Goal: Use online tool/utility: Utilize a website feature to perform a specific function

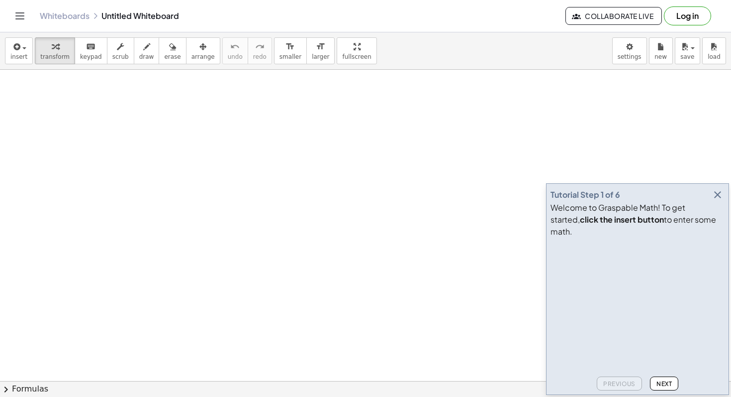
click at [721, 201] on icon "button" at bounding box center [718, 195] width 12 height 12
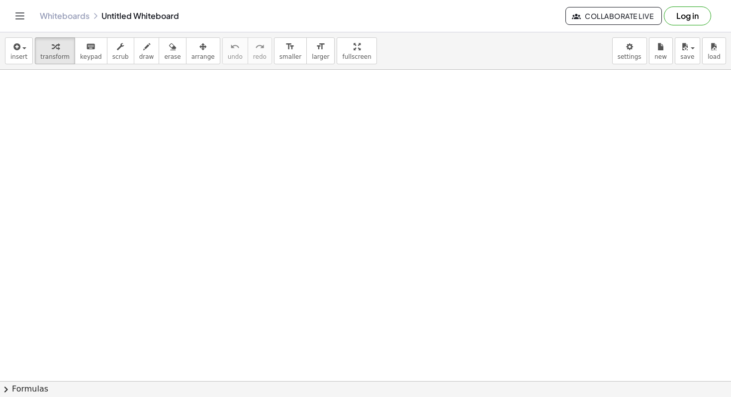
drag, startPoint x: 381, startPoint y: 225, endPoint x: 628, endPoint y: 122, distance: 268.1
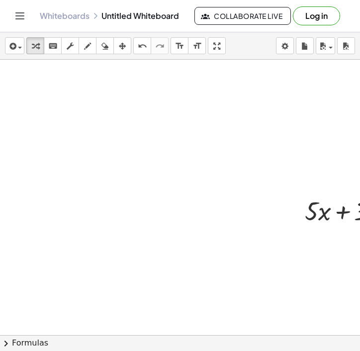
scroll to position [0, 88]
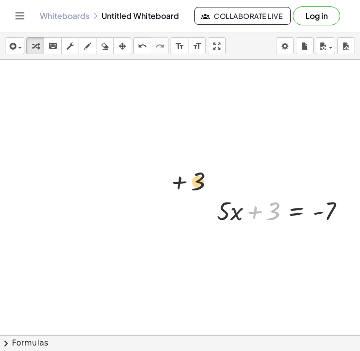
drag, startPoint x: 259, startPoint y: 222, endPoint x: 82, endPoint y: 149, distance: 191.5
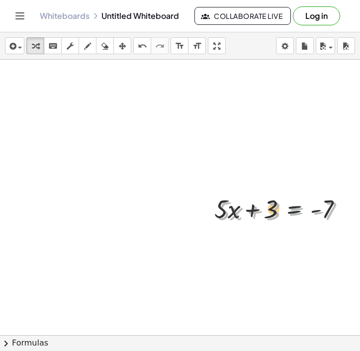
drag, startPoint x: 294, startPoint y: 213, endPoint x: 160, endPoint y: 133, distance: 156.4
click at [350, 210] on div at bounding box center [348, 211] width 11 height 11
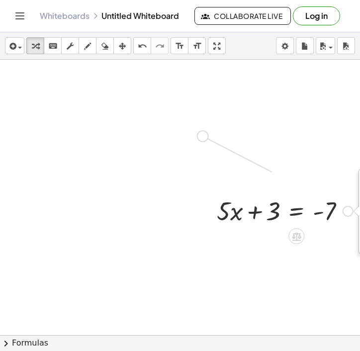
drag, startPoint x: 347, startPoint y: 211, endPoint x: 198, endPoint y: 136, distance: 167.3
drag, startPoint x: 194, startPoint y: 182, endPoint x: 333, endPoint y: 243, distance: 152.0
click at [333, 243] on div "+ · 5 · x + 3 = - 7 Fix a mistake Transform line Copy line as LaTeX Copy deriva…" at bounding box center [180, 198] width 360 height 276
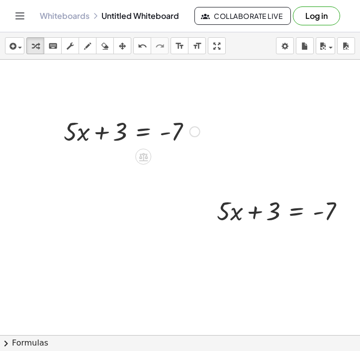
drag, startPoint x: 144, startPoint y: 126, endPoint x: 56, endPoint y: 109, distance: 90.3
drag, startPoint x: 190, startPoint y: 128, endPoint x: 157, endPoint y: 118, distance: 34.0
click at [157, 118] on div at bounding box center [132, 131] width 146 height 34
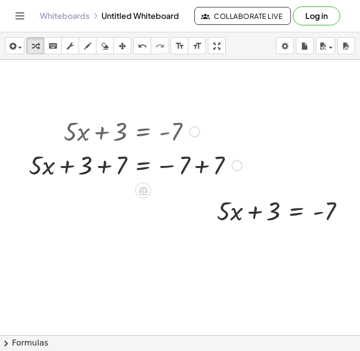
click at [239, 167] on div at bounding box center [236, 165] width 11 height 11
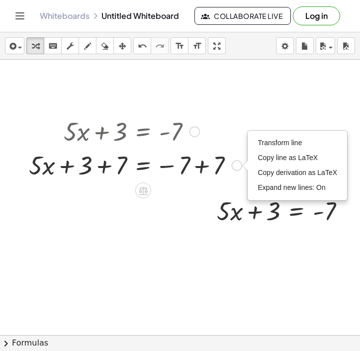
click at [186, 121] on div at bounding box center [135, 131] width 223 height 34
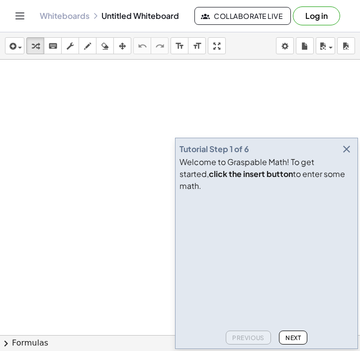
click at [291, 333] on button "Next" at bounding box center [293, 338] width 28 height 14
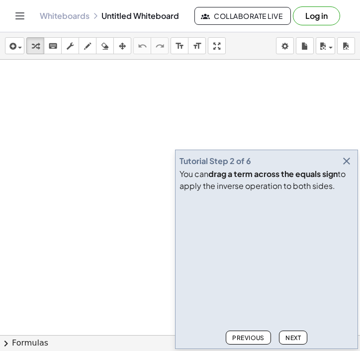
click at [291, 333] on button "Next" at bounding box center [293, 338] width 28 height 14
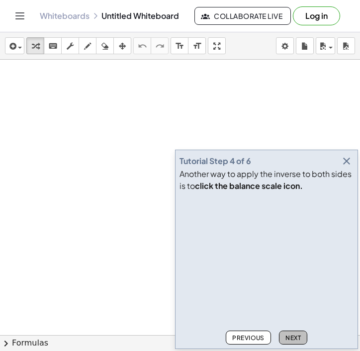
click at [291, 333] on button "Next" at bounding box center [293, 338] width 28 height 14
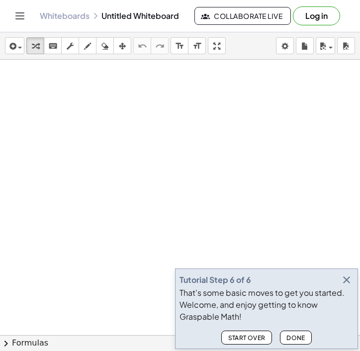
click at [291, 333] on button "Done" at bounding box center [296, 338] width 32 height 14
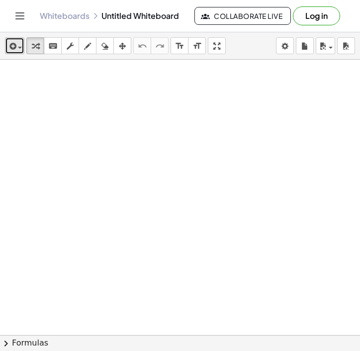
click at [19, 43] on div "button" at bounding box center [14, 46] width 14 height 12
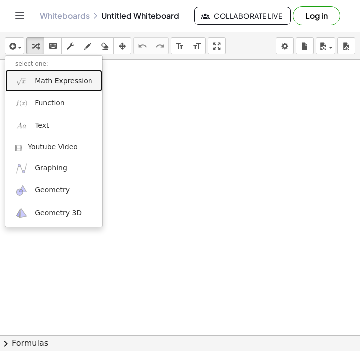
click at [64, 86] on link "Math Expression" at bounding box center [53, 81] width 97 height 22
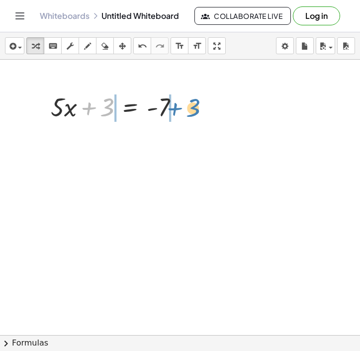
drag, startPoint x: 110, startPoint y: 109, endPoint x: 202, endPoint y: 108, distance: 91.6
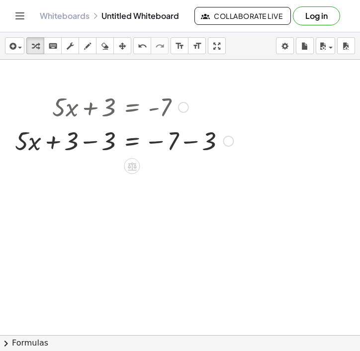
click at [91, 140] on div at bounding box center [124, 140] width 228 height 34
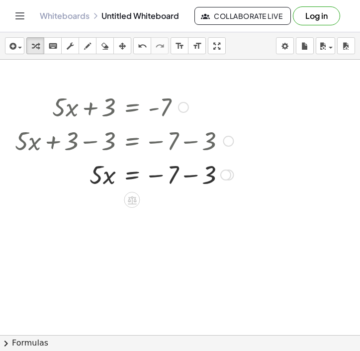
click at [192, 175] on div at bounding box center [124, 174] width 228 height 34
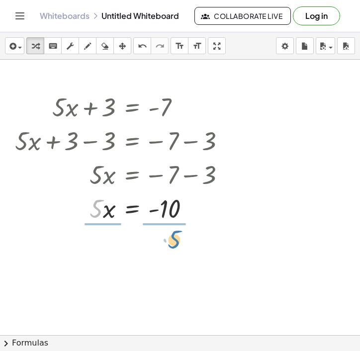
drag, startPoint x: 95, startPoint y: 213, endPoint x: 170, endPoint y: 245, distance: 81.0
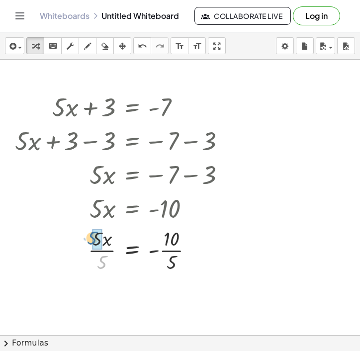
drag, startPoint x: 103, startPoint y: 264, endPoint x: 93, endPoint y: 239, distance: 26.2
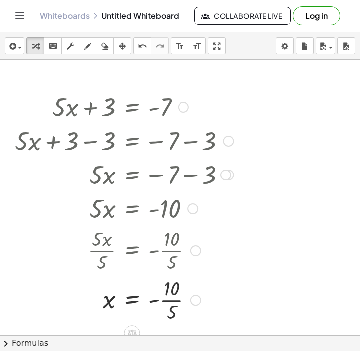
click at [172, 301] on div at bounding box center [124, 300] width 228 height 50
